Goal: Information Seeking & Learning: Learn about a topic

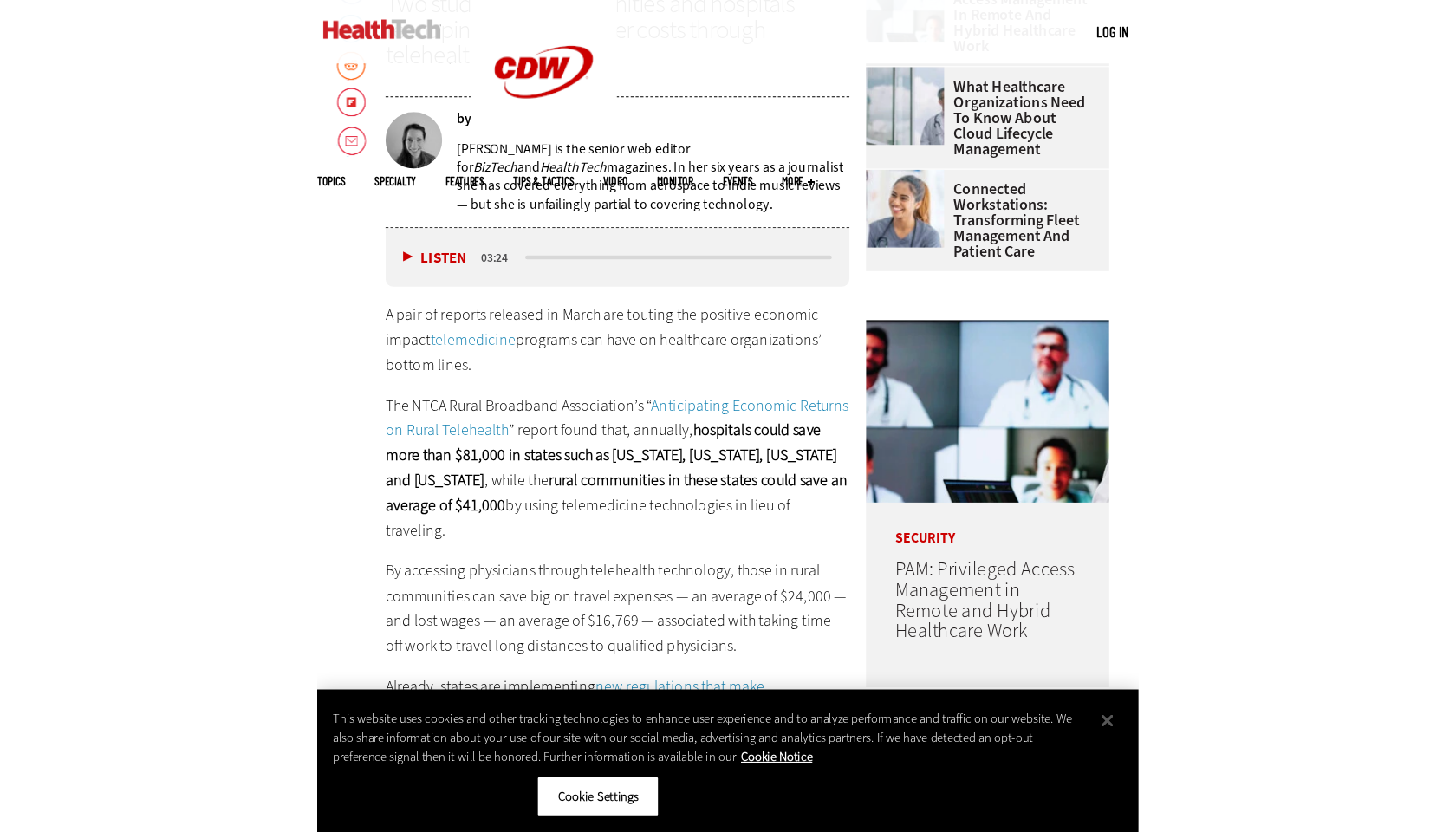
scroll to position [614, 0]
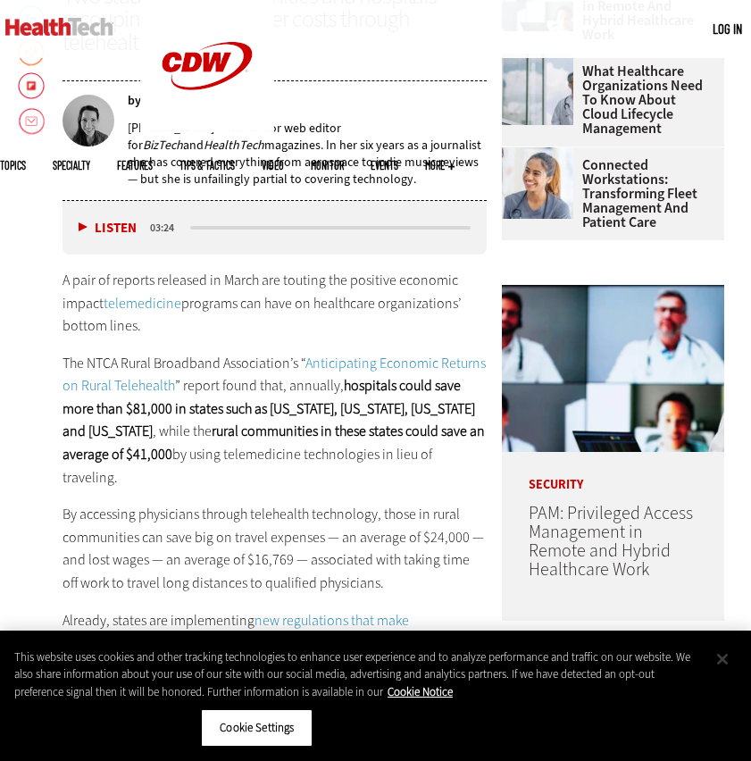
click at [727, 657] on button "Close" at bounding box center [722, 658] width 39 height 39
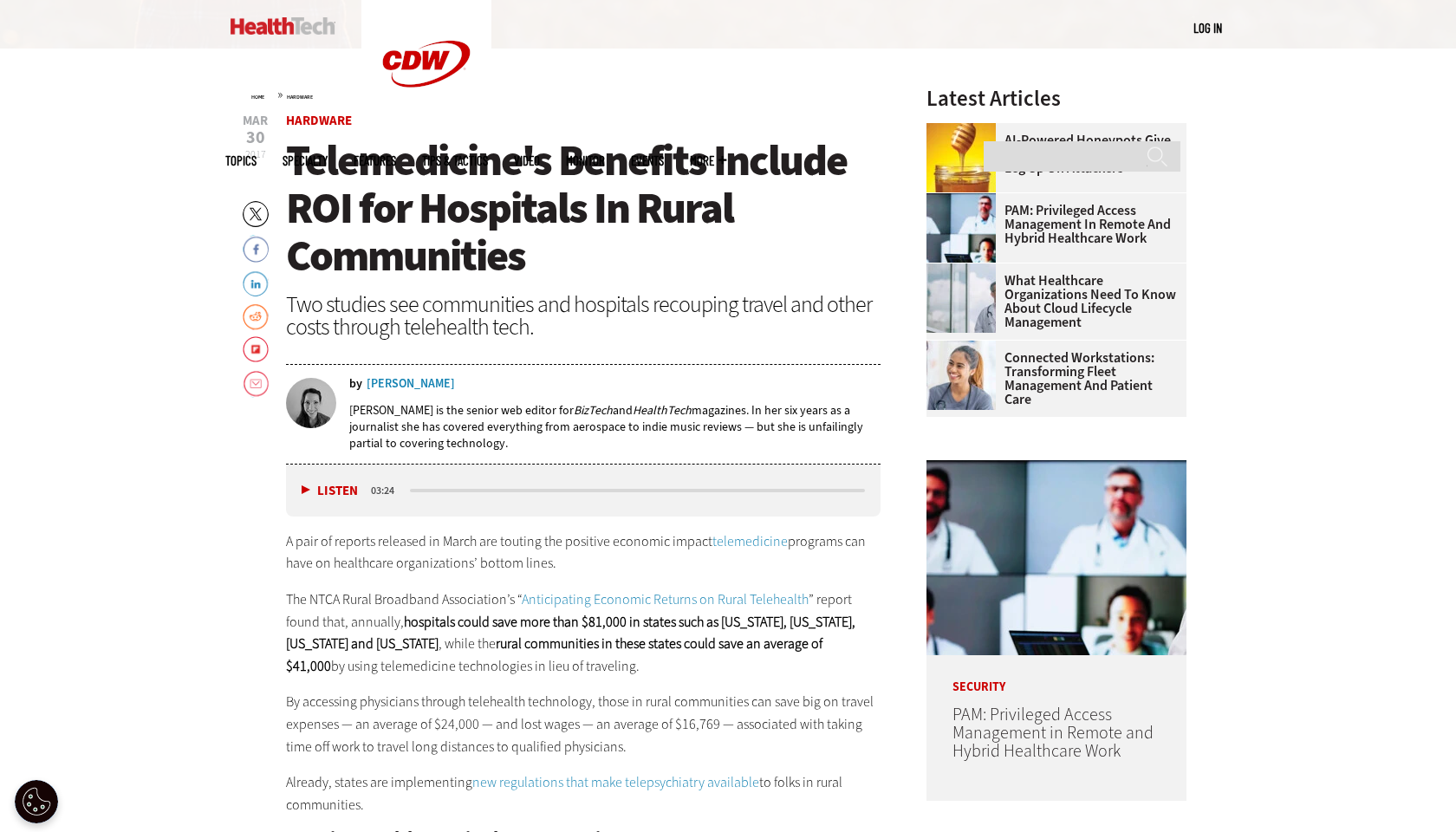
scroll to position [0, 0]
